Goal: Information Seeking & Learning: Learn about a topic

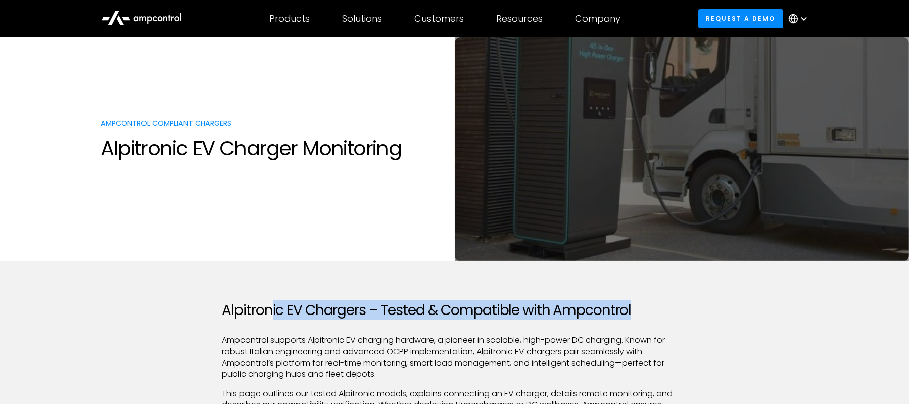
drag, startPoint x: 268, startPoint y: 311, endPoint x: 683, endPoint y: 305, distance: 415.0
click at [632, 302] on h2 "Alpitronic EV Chargers – Tested & Compatible with Ampcontrol" at bounding box center [454, 310] width 465 height 17
click at [363, 302] on h2 "Alpitronic EV Chargers – Tested & Compatible with Ampcontrol" at bounding box center [454, 310] width 465 height 17
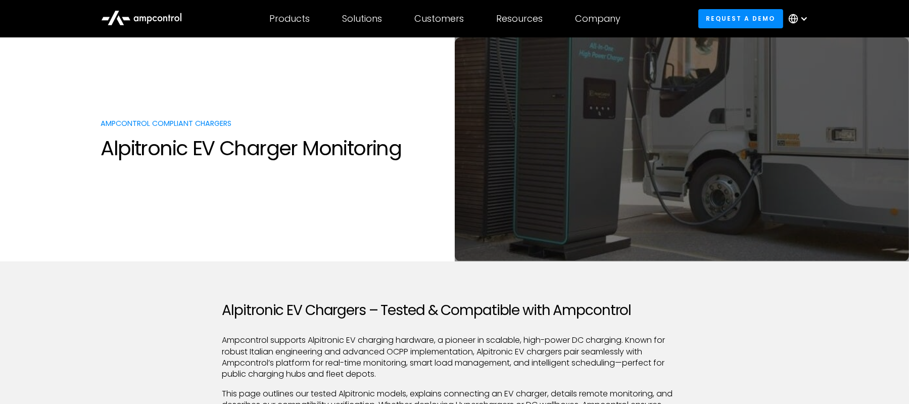
click at [632, 302] on h2 "Alpitronic EV Chargers – Tested & Compatible with Ampcontrol" at bounding box center [454, 310] width 465 height 17
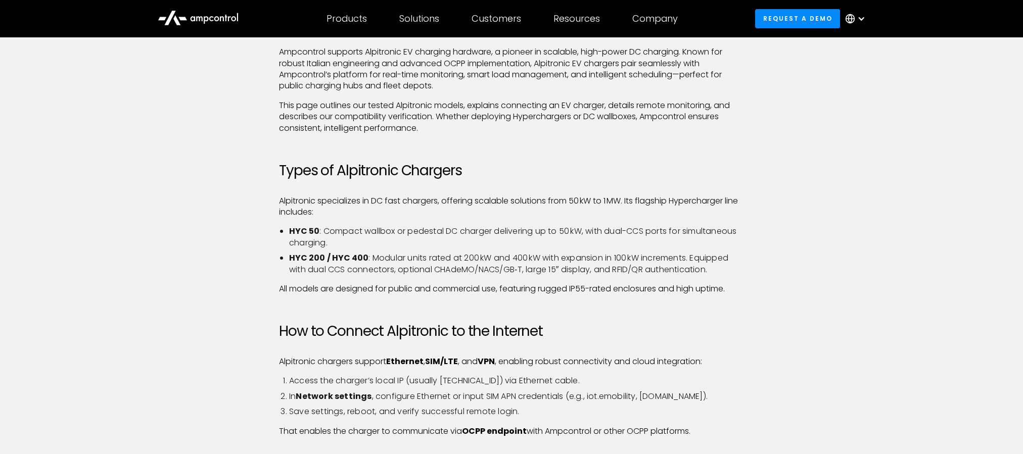
scroll to position [354, 0]
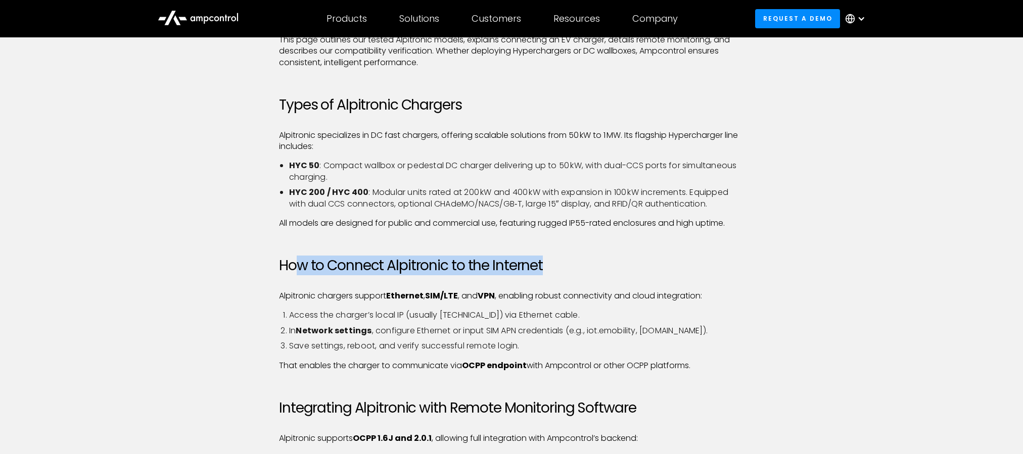
drag, startPoint x: 425, startPoint y: 266, endPoint x: 569, endPoint y: 270, distance: 143.6
click at [569, 270] on h2 "How to Connect Alpitronic to the Internet" at bounding box center [511, 265] width 465 height 17
click at [632, 271] on div "Alpitronic EV Chargers – Tested & Compatible with Ampcontrol Ampcontrol support…" at bounding box center [512, 368] width 728 height 841
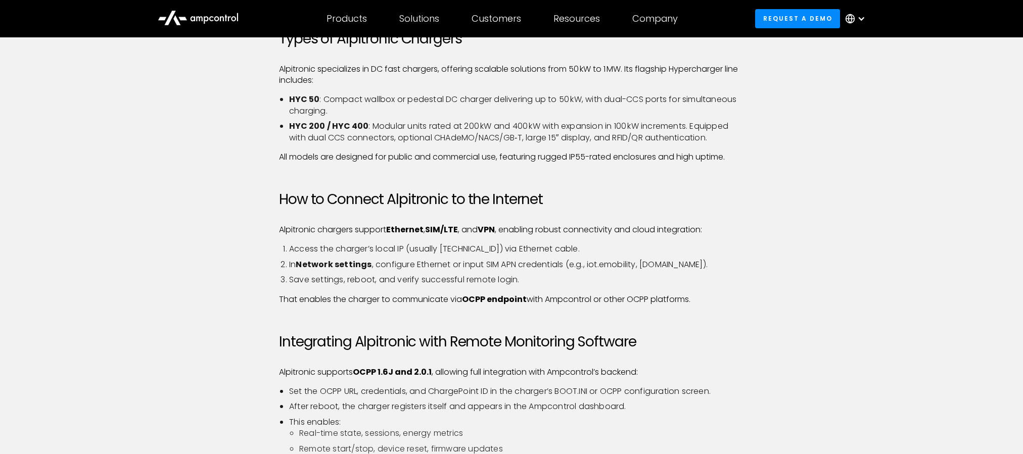
scroll to position [505, 0]
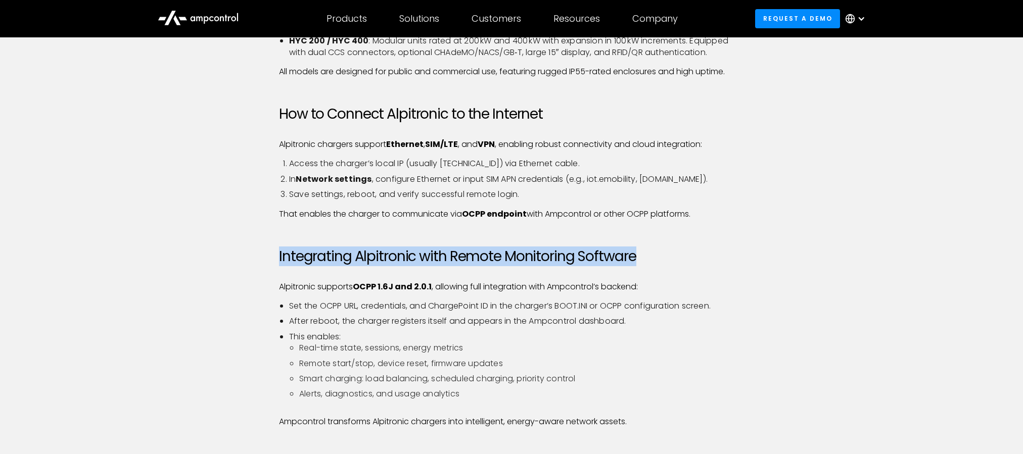
drag, startPoint x: 266, startPoint y: 256, endPoint x: 686, endPoint y: 257, distance: 419.5
click at [632, 257] on div "Alpitronic EV Chargers – Tested & Compatible with Ampcontrol Ampcontrol support…" at bounding box center [512, 216] width 728 height 841
click at [632, 259] on div "Alpitronic EV Chargers – Tested & Compatible with Ampcontrol Ampcontrol support…" at bounding box center [512, 216] width 728 height 841
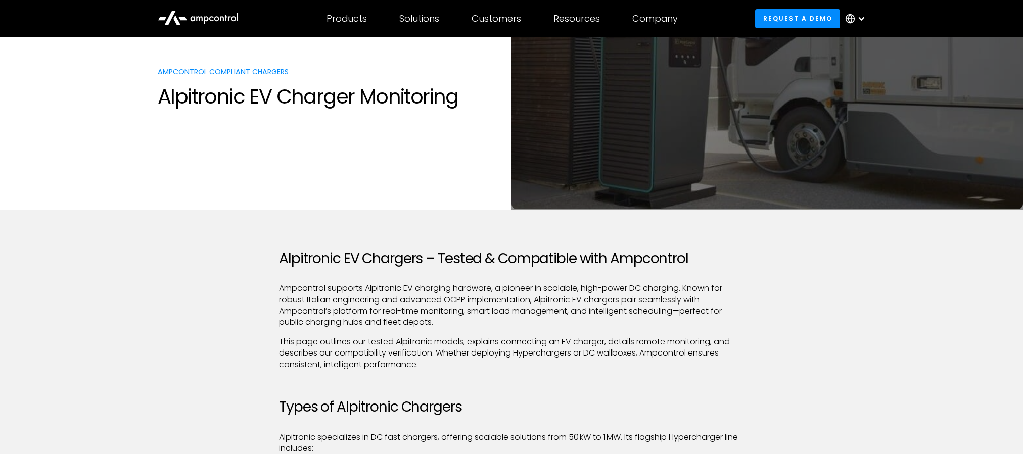
scroll to position [0, 0]
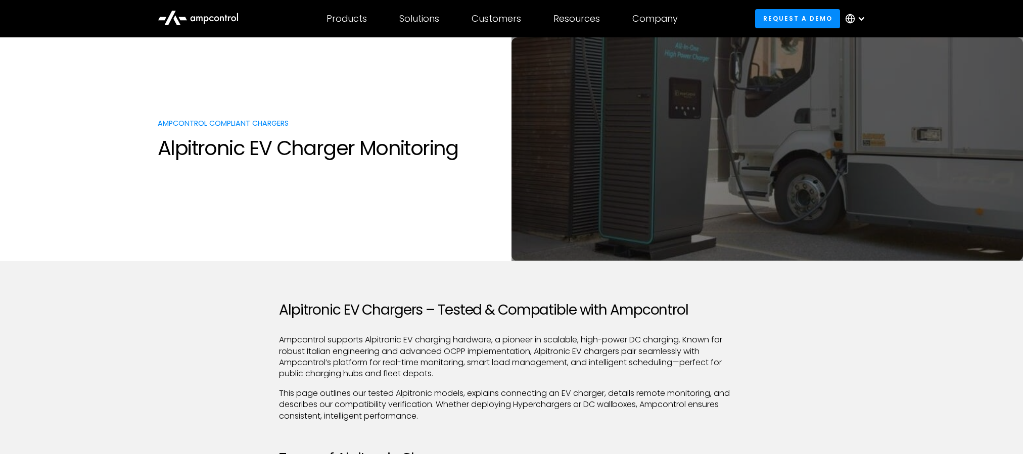
click at [341, 151] on h1 "Alpitronic EV Charger Monitoring" at bounding box center [330, 148] width 344 height 24
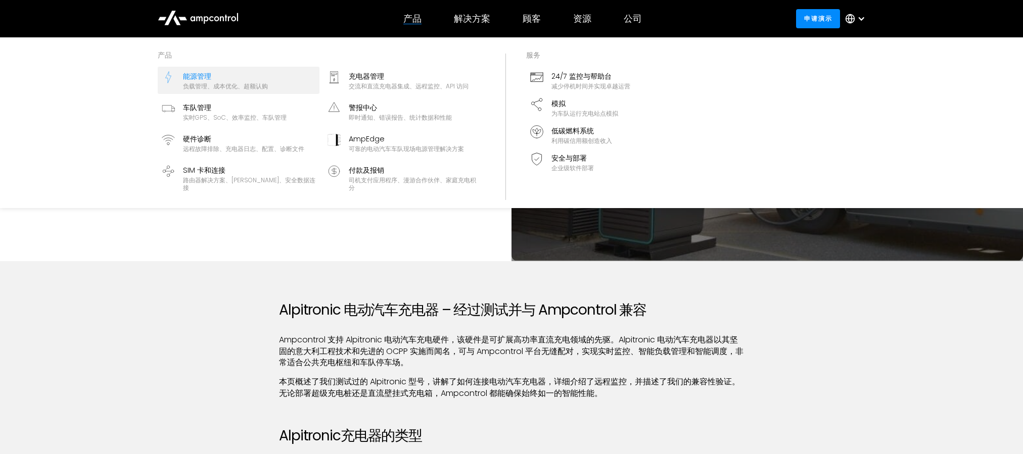
click at [219, 77] on div "能源管理" at bounding box center [225, 76] width 85 height 11
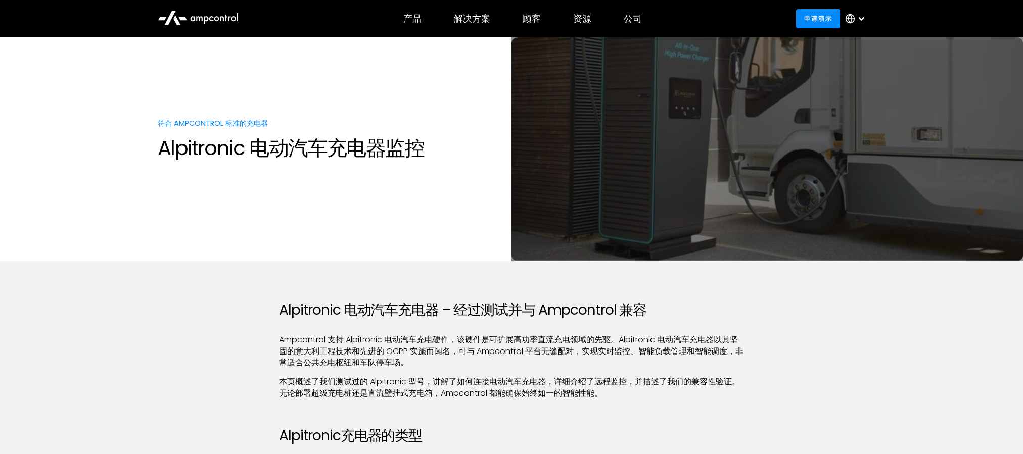
drag, startPoint x: 0, startPoint y: 0, endPoint x: 204, endPoint y: 247, distance: 320.6
click at [204, 247] on section "符合 Ampcontrol 标准的充电器 Alpitronic 电动汽车充电器监控" at bounding box center [511, 149] width 1023 height 224
drag, startPoint x: 248, startPoint y: 20, endPoint x: 178, endPoint y: 16, distance: 69.9
click at [178, 16] on div at bounding box center [198, 18] width 101 height 27
click at [200, 19] on icon at bounding box center [198, 17] width 81 height 24
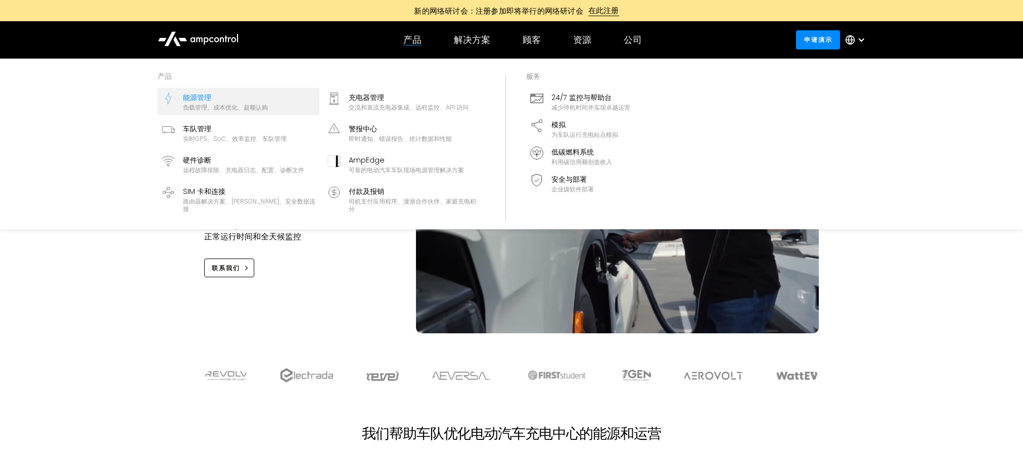
click at [212, 108] on font "负载管理、成本优化、超额认购" at bounding box center [225, 107] width 85 height 9
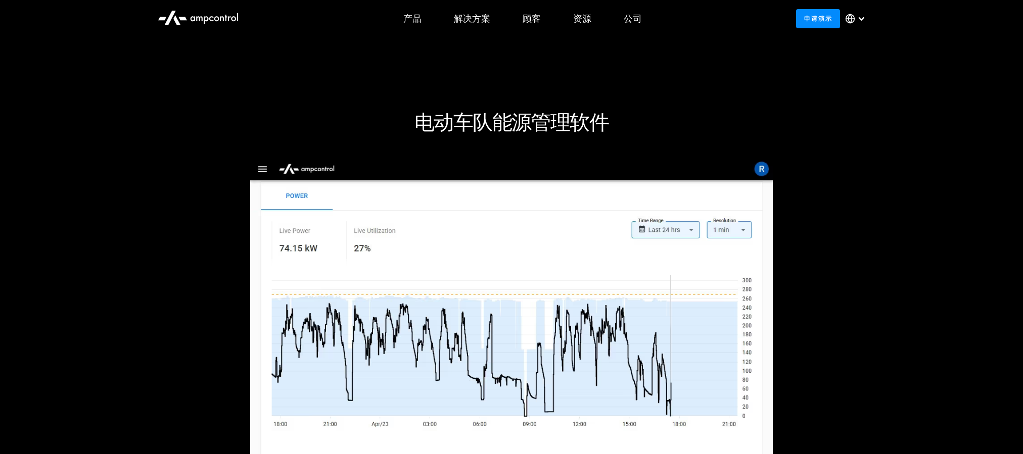
drag, startPoint x: 242, startPoint y: 19, endPoint x: 177, endPoint y: 19, distance: 65.2
click at [177, 19] on div at bounding box center [198, 18] width 101 height 27
click at [211, 19] on icon at bounding box center [198, 17] width 81 height 24
